Goal: Transaction & Acquisition: Purchase product/service

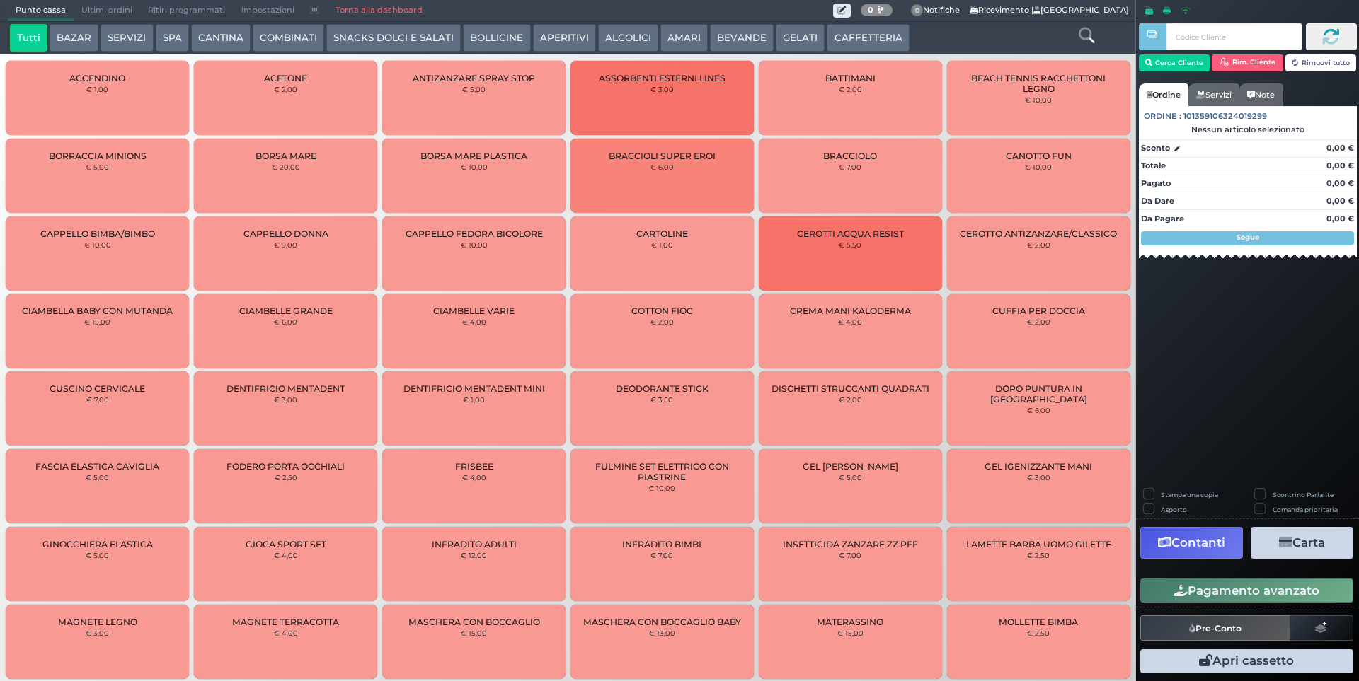
click at [117, 40] on button "SERVIZI" at bounding box center [126, 38] width 52 height 28
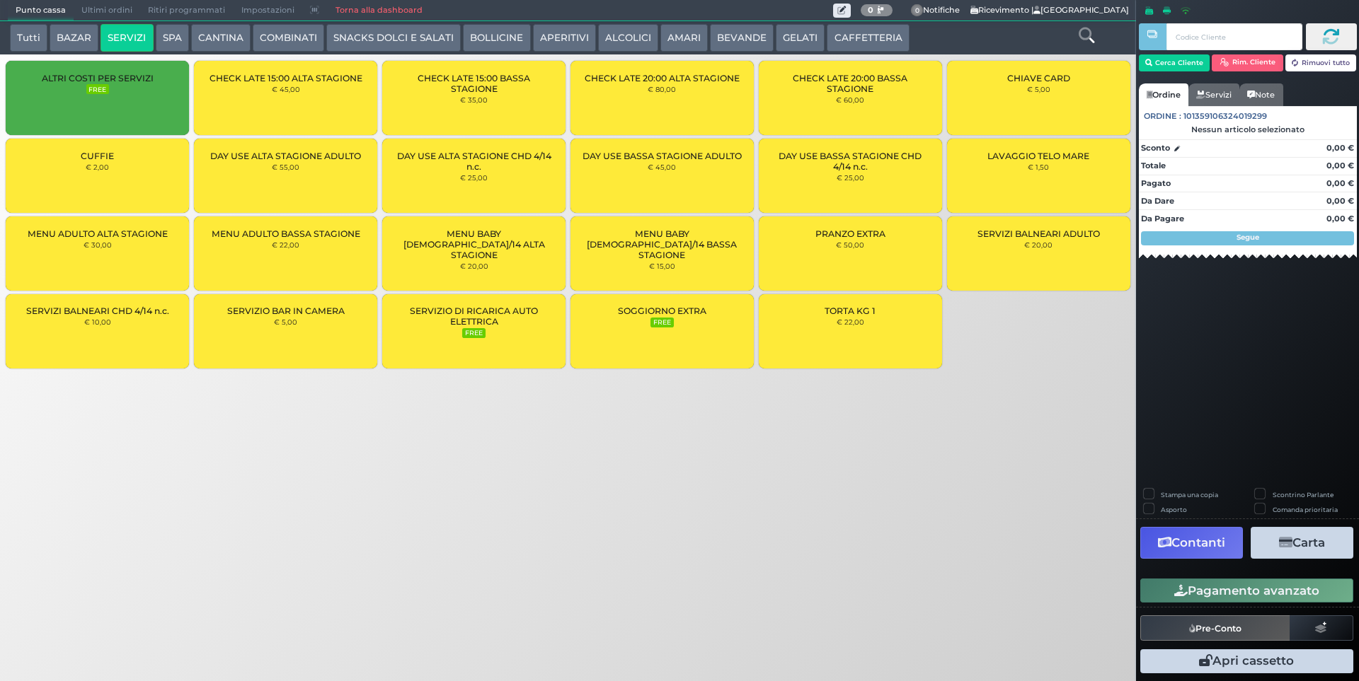
click at [353, 40] on button "SNACKS DOLCI E SALATI" at bounding box center [393, 38] width 134 height 28
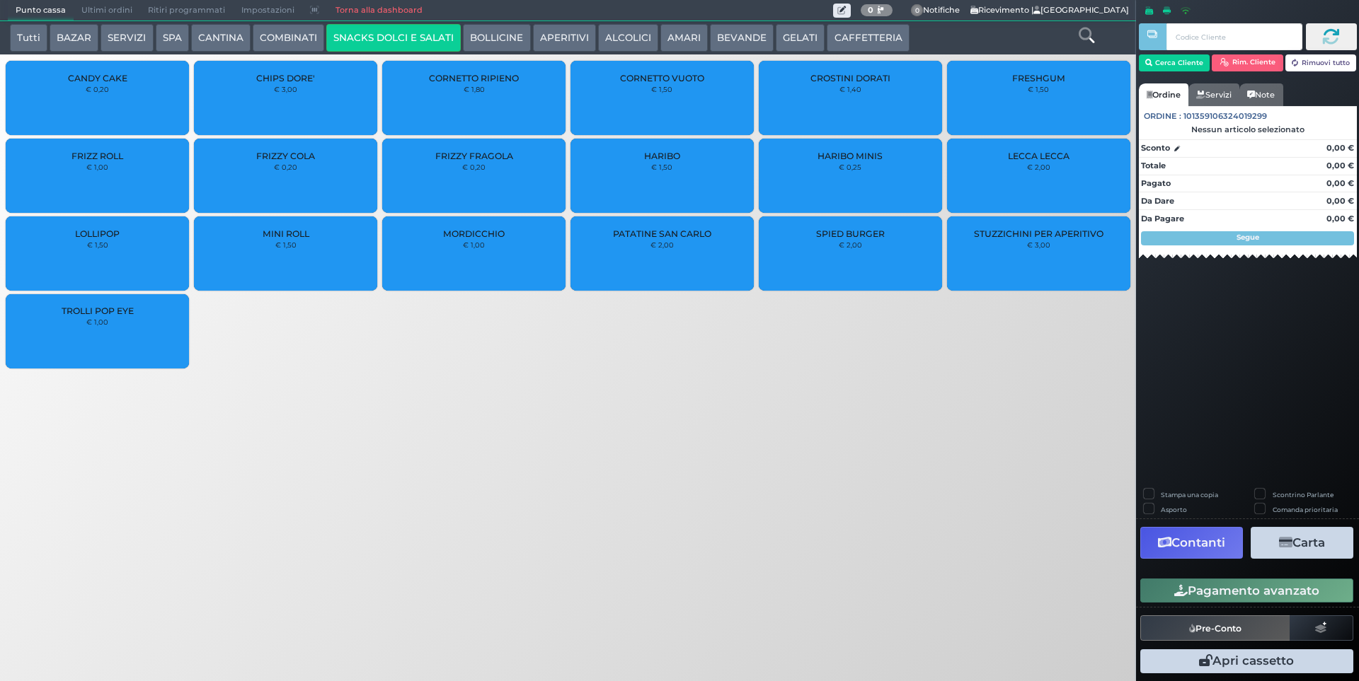
click at [1002, 98] on div "FRESHGUM € 1,50" at bounding box center [1038, 98] width 183 height 74
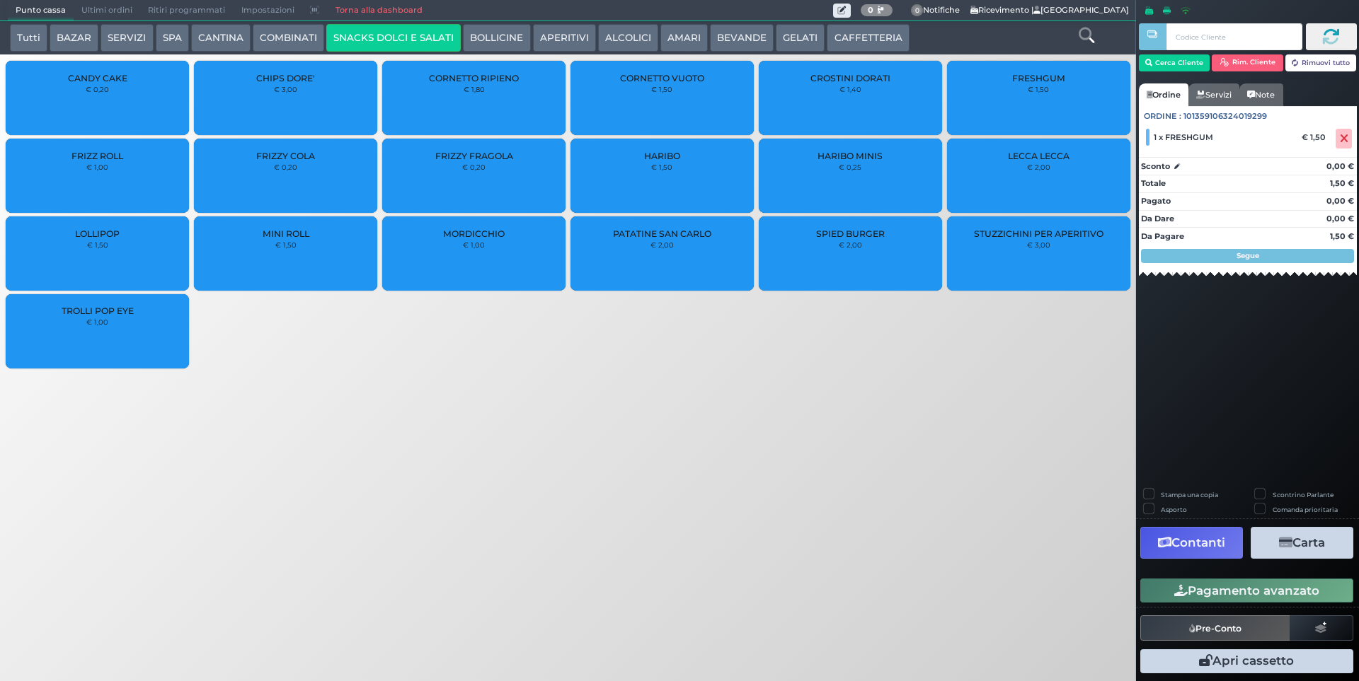
click at [1202, 591] on button "Pagamento avanzato" at bounding box center [1246, 591] width 213 height 24
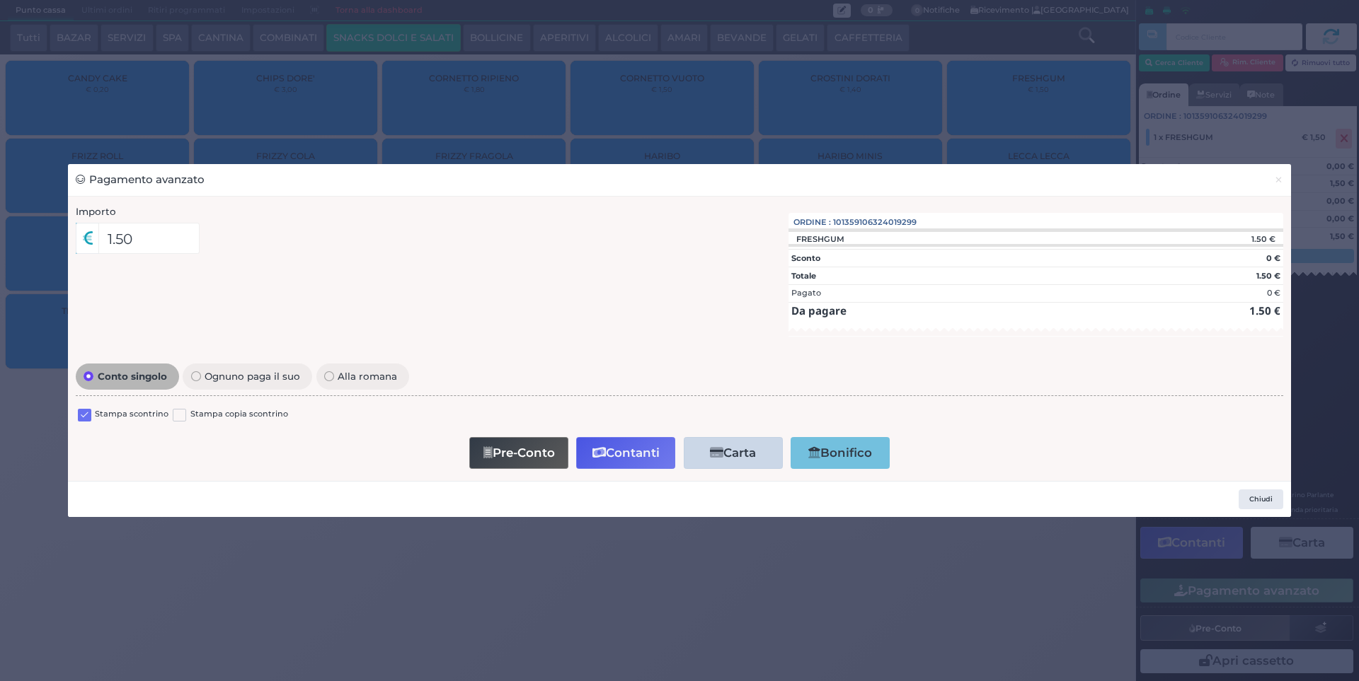
click at [82, 410] on label at bounding box center [84, 415] width 13 height 13
click at [0, 0] on input "checkbox" at bounding box center [0, 0] width 0 height 0
click at [641, 462] on button "Contanti" at bounding box center [625, 453] width 99 height 32
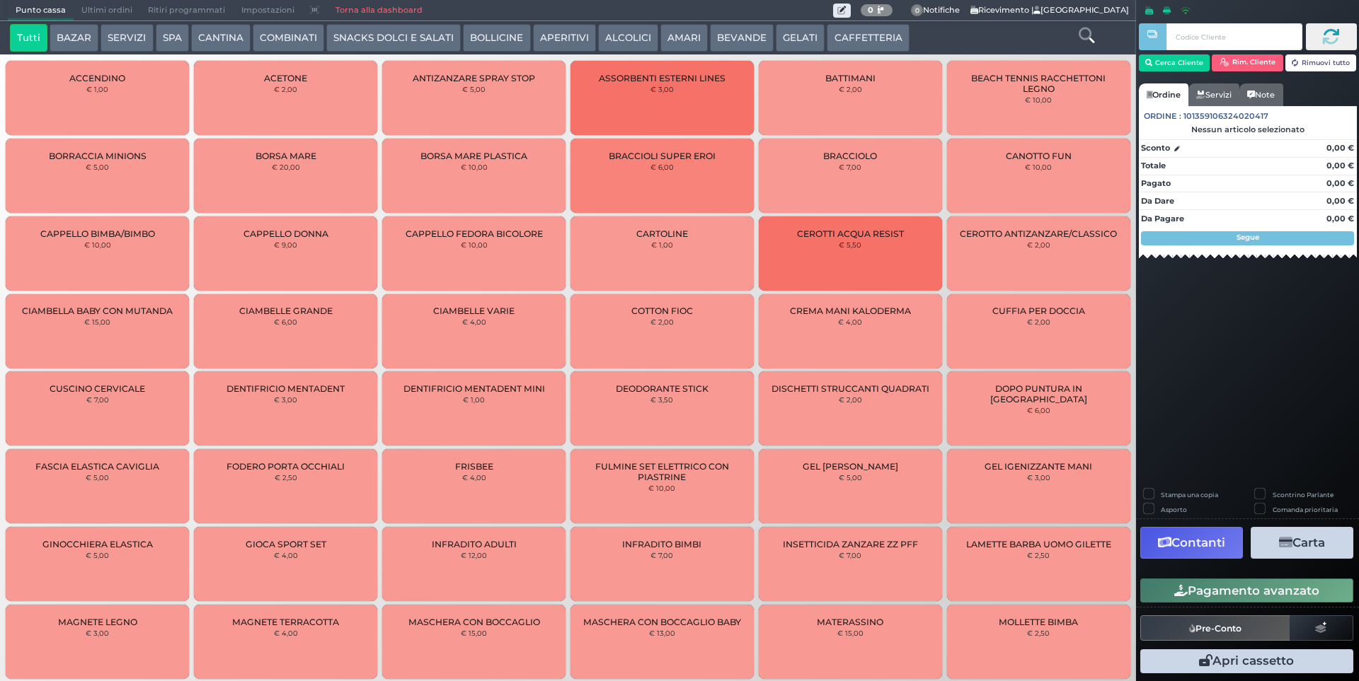
click at [82, 7] on span "Ultimi ordini" at bounding box center [107, 11] width 67 height 20
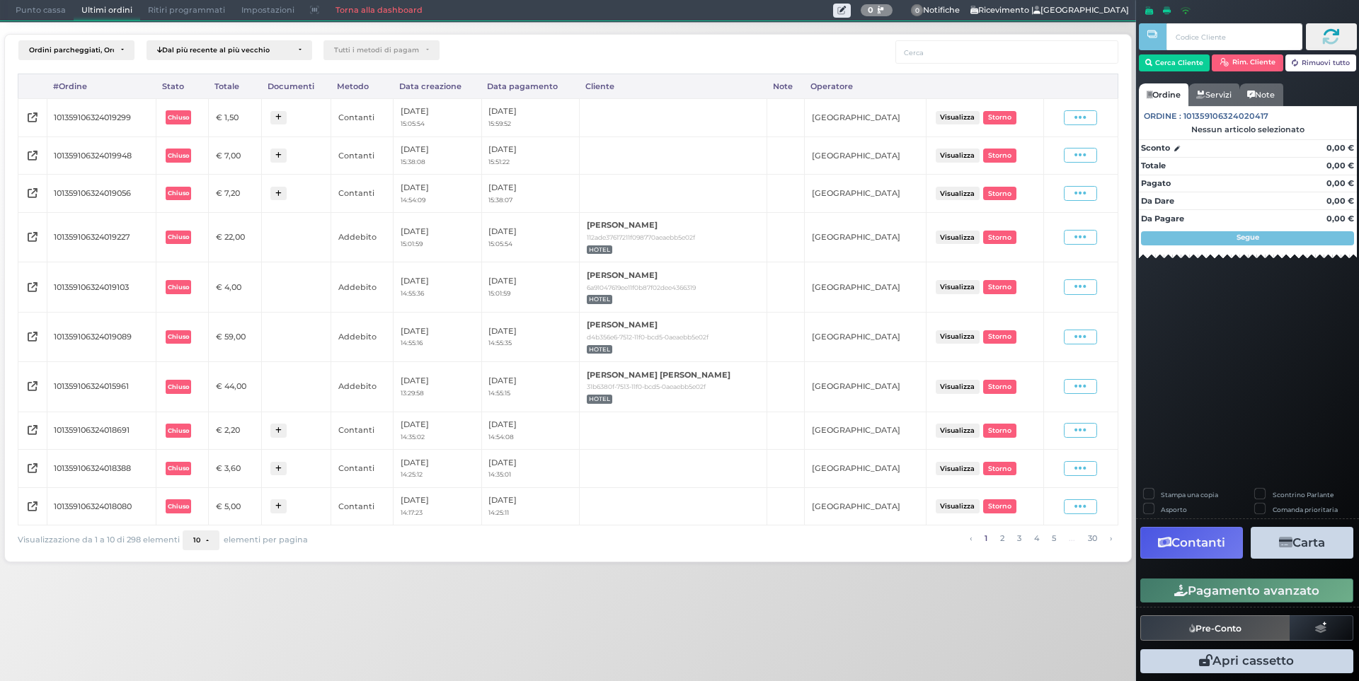
click at [1075, 109] on div "Visualizza Ristampa Pre-Conto [GEOGRAPHIC_DATA]" at bounding box center [1080, 117] width 60 height 19
click at [1075, 124] on icon at bounding box center [1080, 117] width 12 height 13
click at [1053, 161] on span "Ristampa Pre-Conto" at bounding box center [1049, 158] width 58 height 24
